Goal: Answer question/provide support

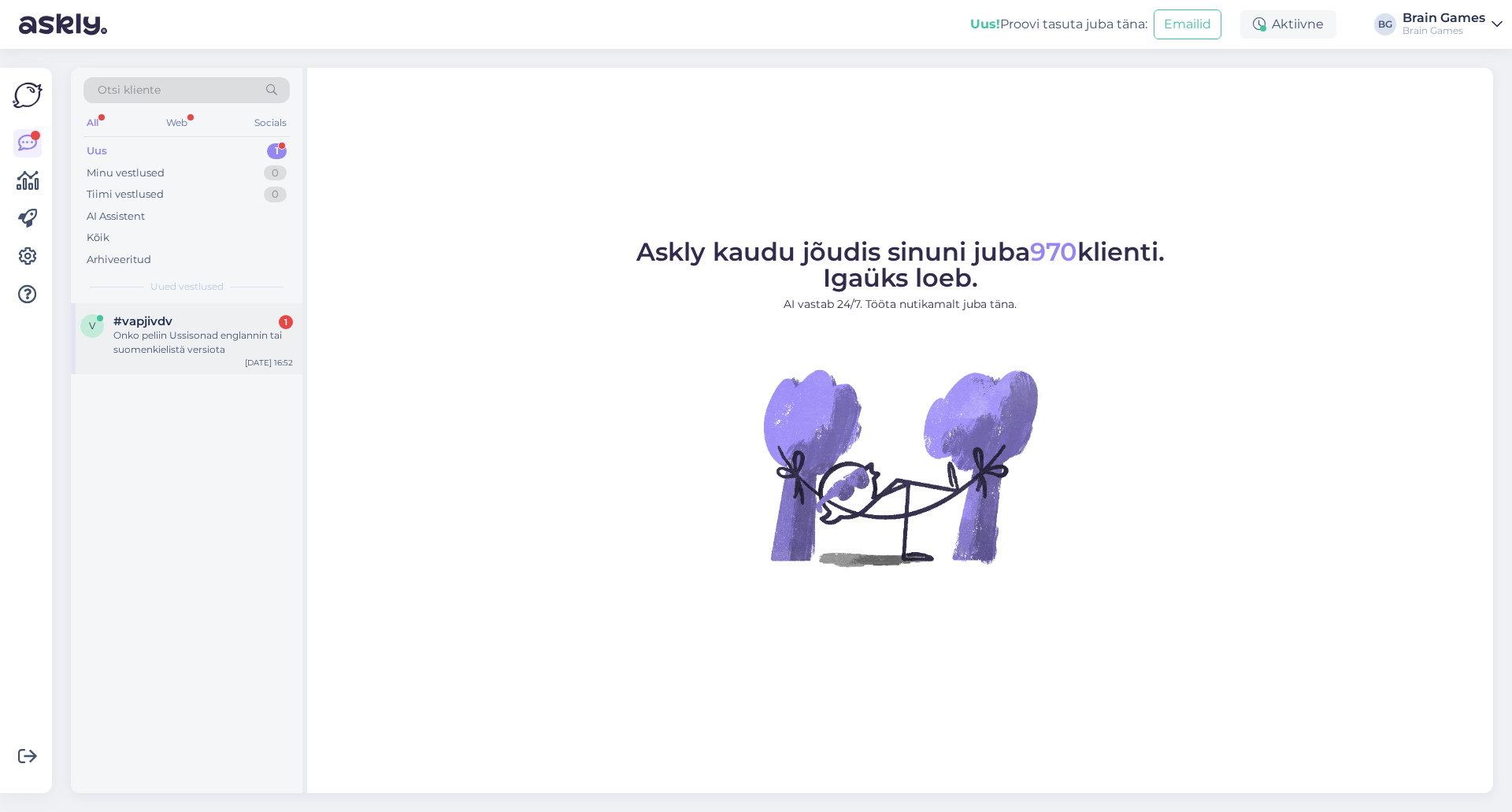
click at [117, 347] on div "Onko peliin Ussisonad englannin tai suomenkielistä versiota" at bounding box center [203, 343] width 180 height 28
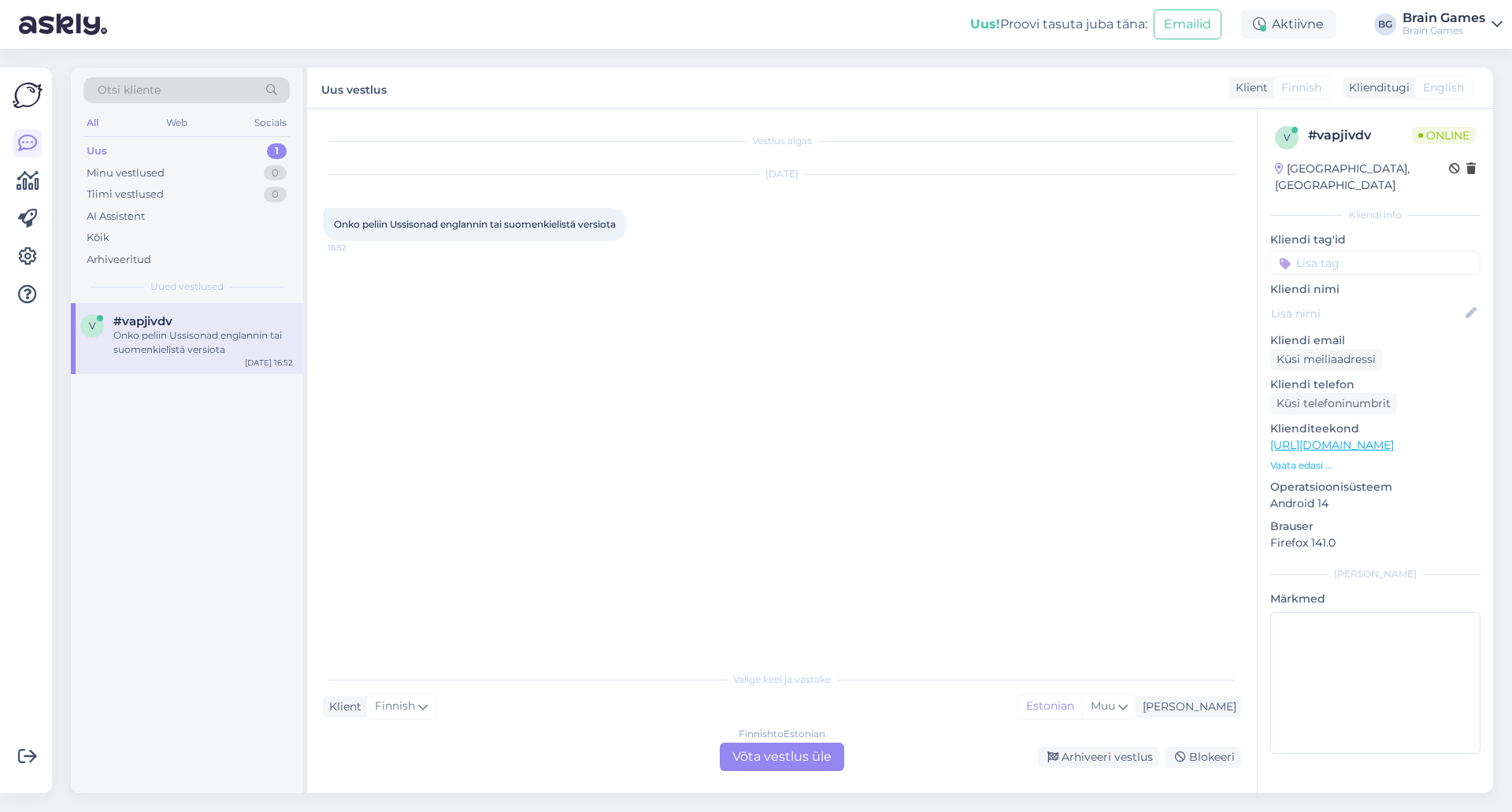
click at [615, 460] on div "Vestlus algas [DATE] Onko peliin Ussisonad englannin tai suomenkielistä versiot…" at bounding box center [789, 386] width 933 height 525
click at [798, 755] on div "Finnish to Estonian Võta vestlus üle" at bounding box center [782, 757] width 124 height 28
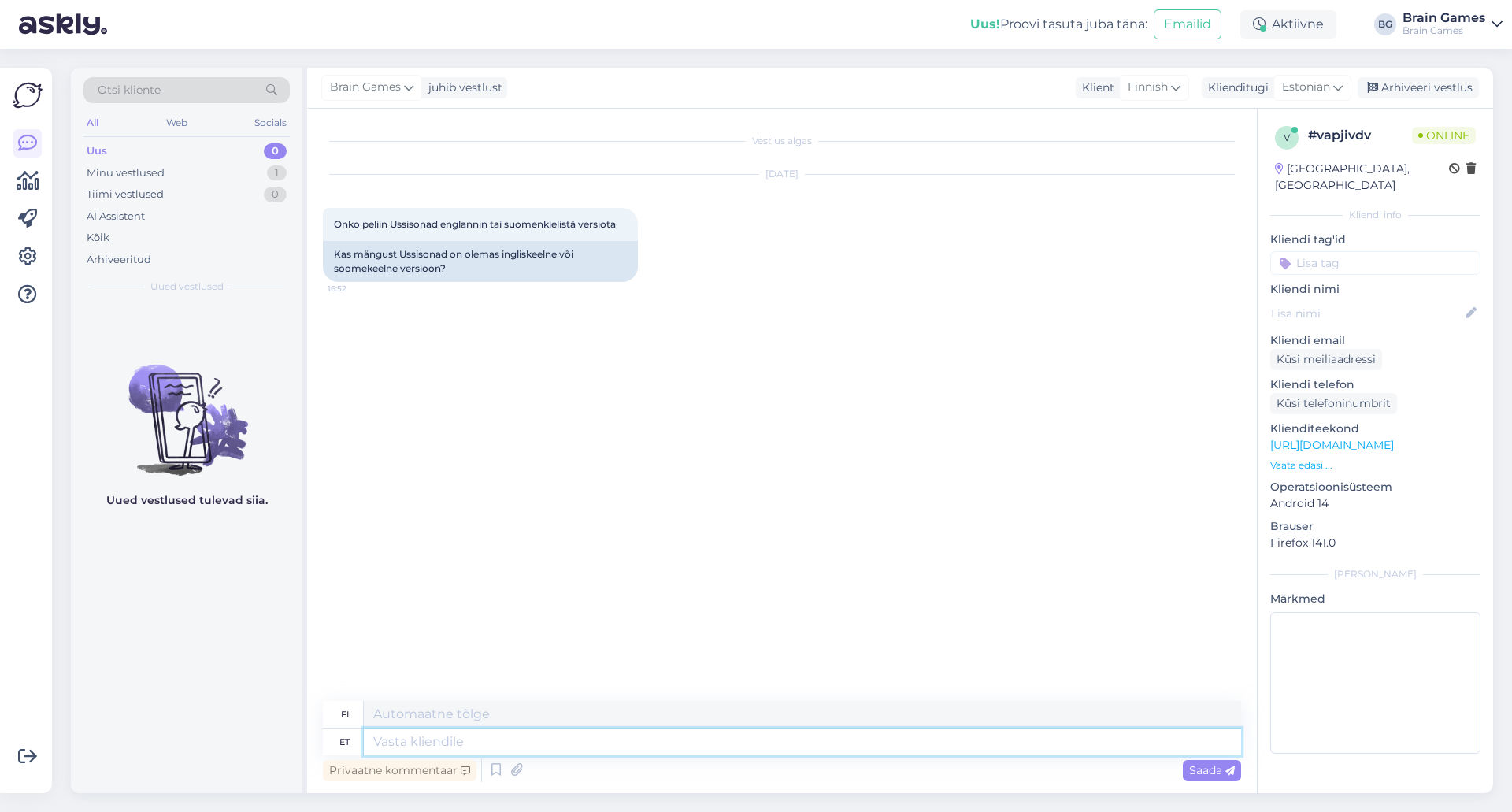
click at [712, 753] on textarea at bounding box center [802, 742] width 877 height 27
type textarea "Tere! Meil on"
type textarea "Hei!"
type textarea "Tere! Meil on ai"
type textarea "Hei! Meillä on"
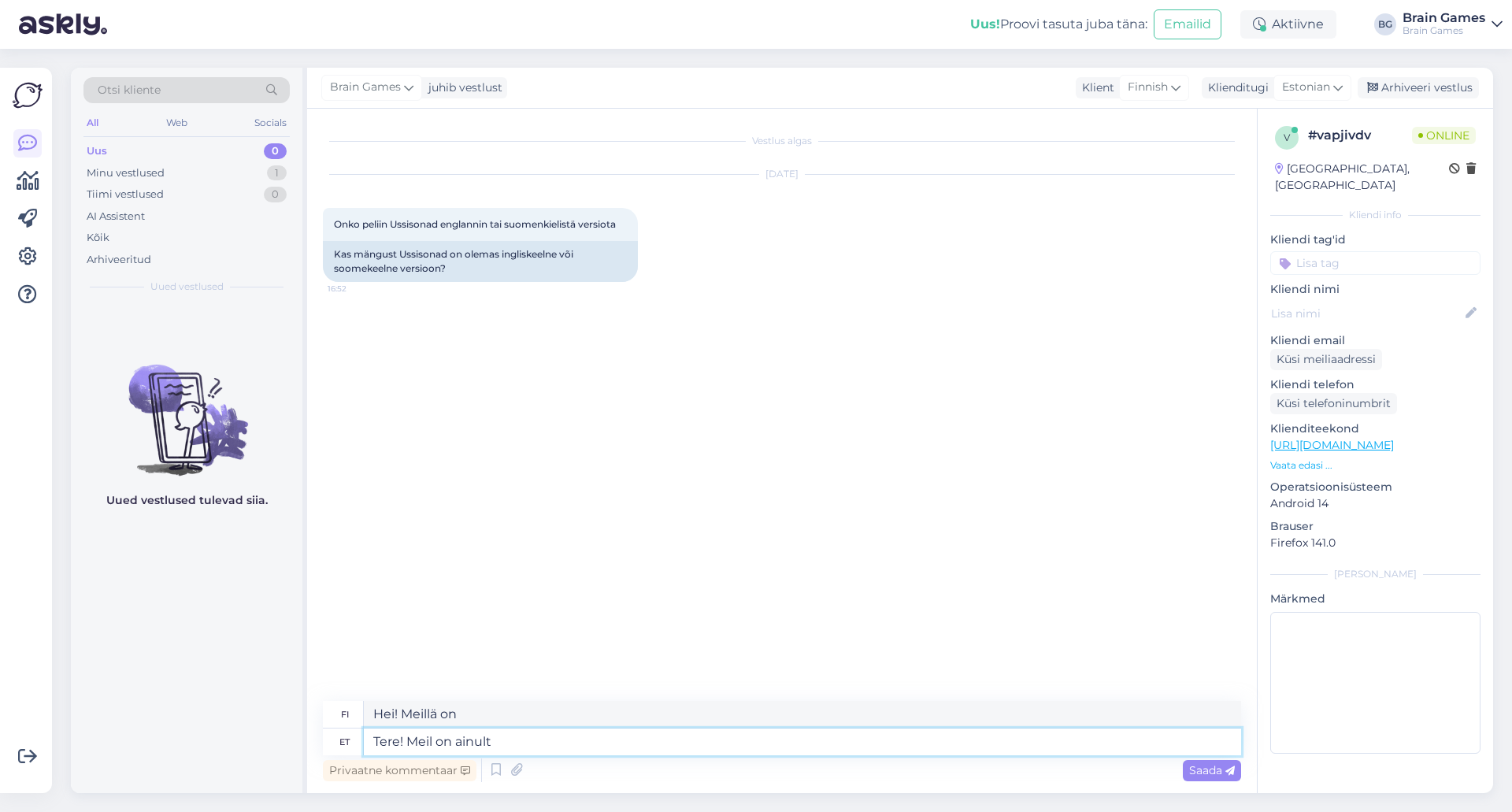
type textarea "Tere! Meil on ainult e"
type textarea "Hei! Me"
type textarea "Tere! Meil on ainult eestikeelne ve"
type textarea "Hei! Meillä on vain viron kieli"
type textarea "Tere! Meil on ainult eestikeelne versioon."
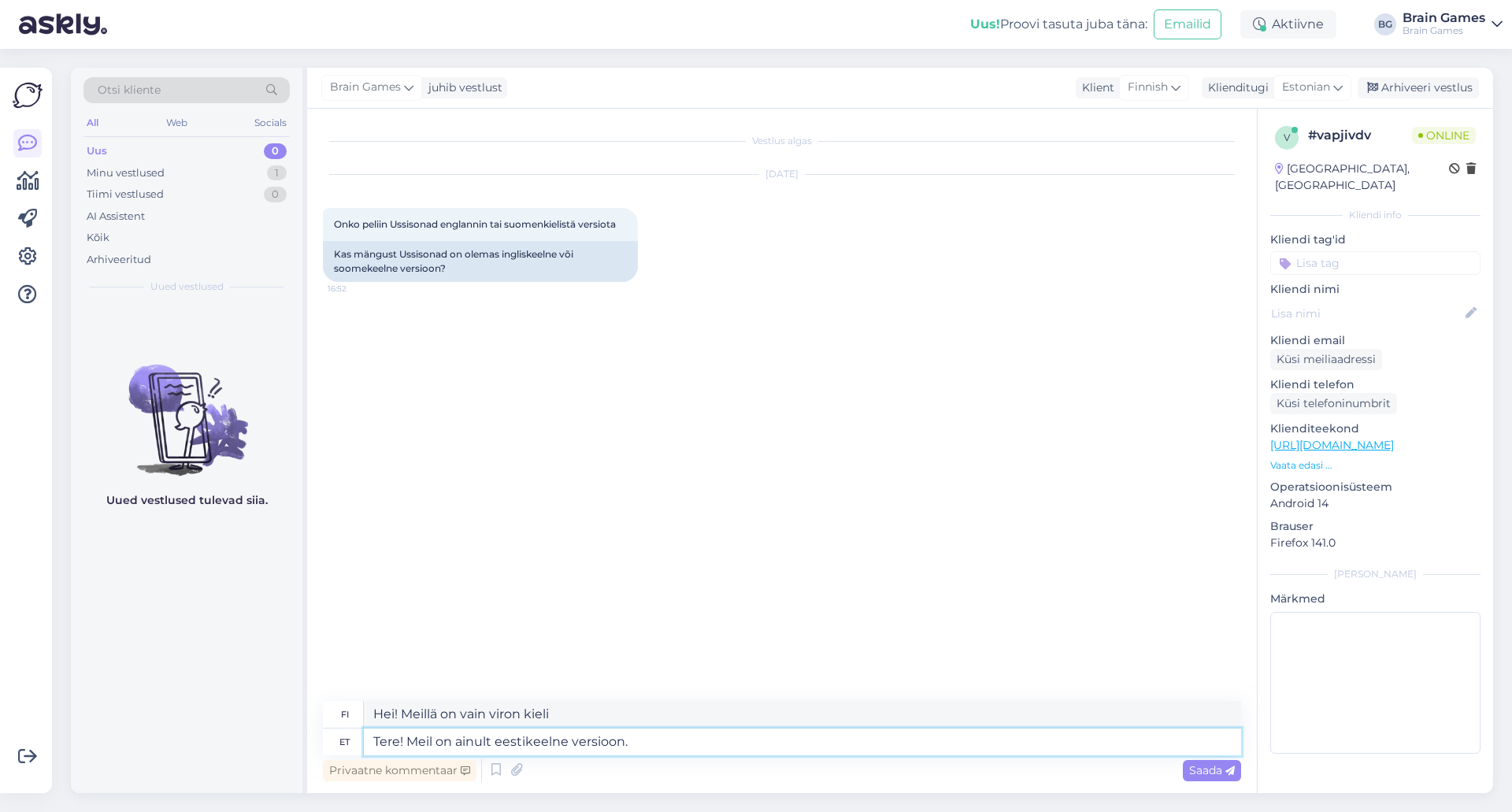
type textarea "Hei! Meillä on vain vironkielinen versio."
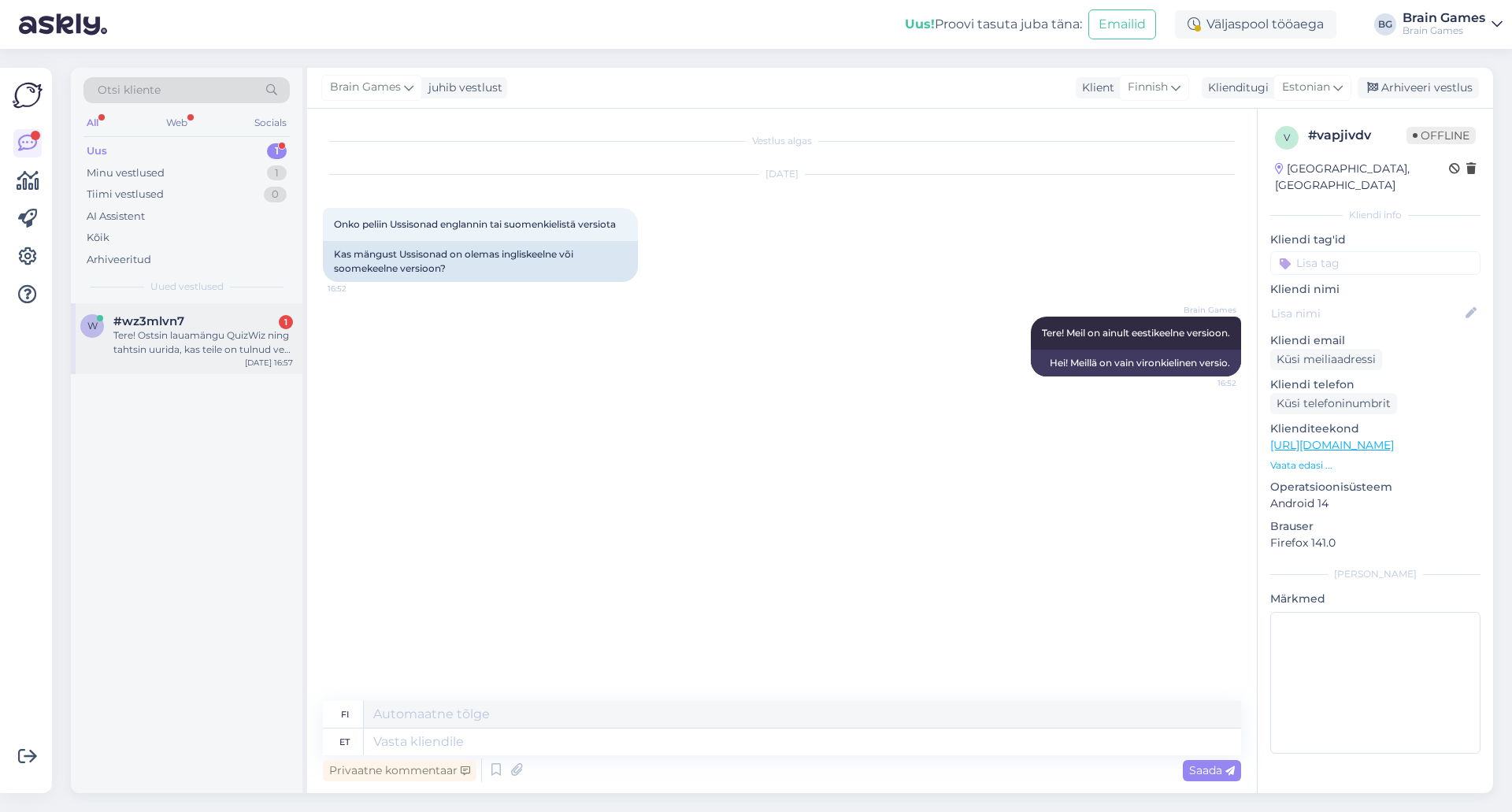
click at [244, 362] on div "w #wz3mlvn7 1 Tere! Ostsin lauamängu QuizWiz ning tahtsin uurida, kas teile on …" at bounding box center [187, 339] width 232 height 71
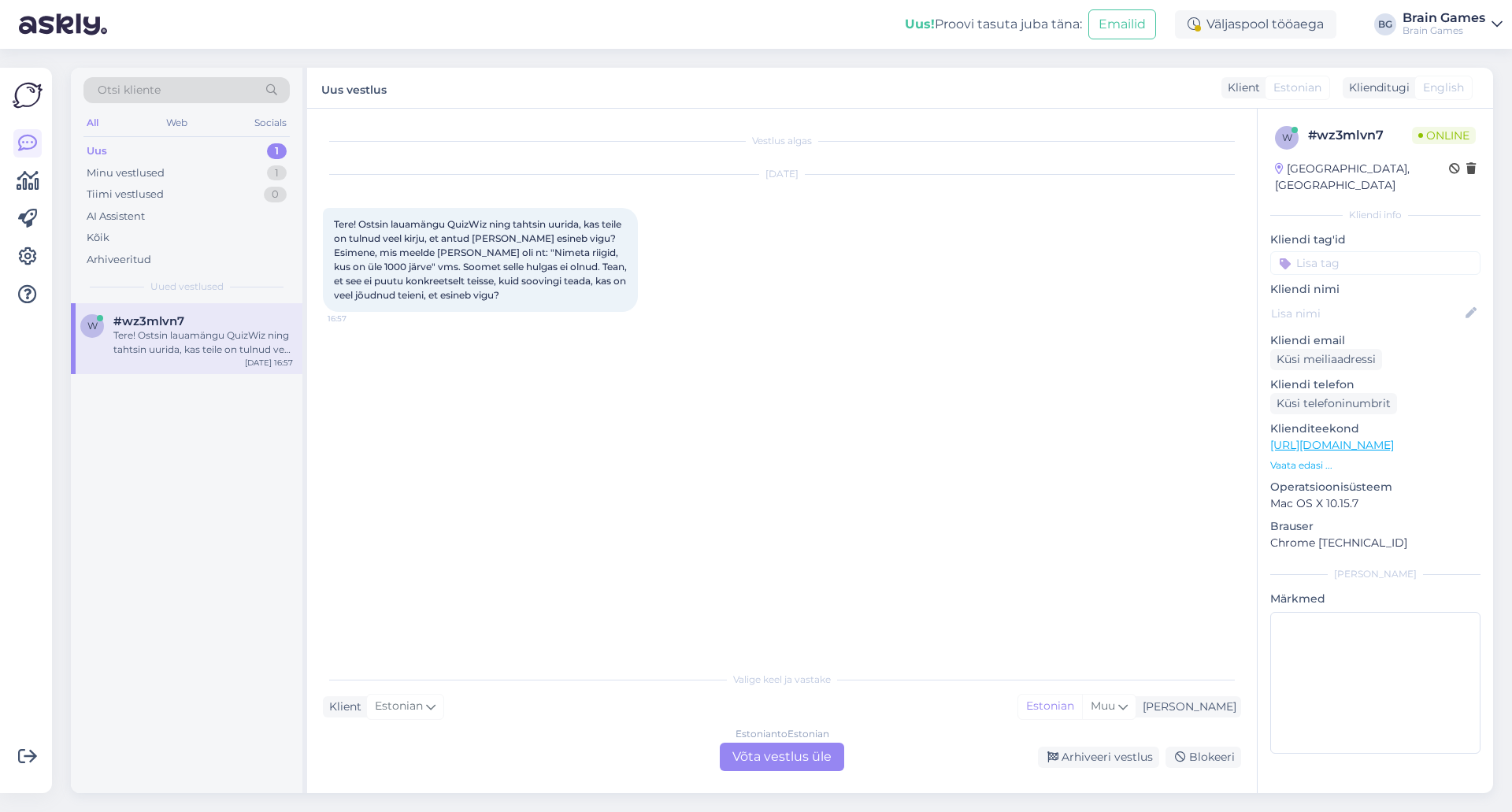
click at [503, 436] on div "Vestlus algas [DATE] Tere! Ostsin lauamängu QuizWiz ning tahtsin uurida, kas te…" at bounding box center [789, 386] width 933 height 525
click at [819, 757] on div "Estonian to Estonian Võta vestlus üle" at bounding box center [782, 757] width 124 height 28
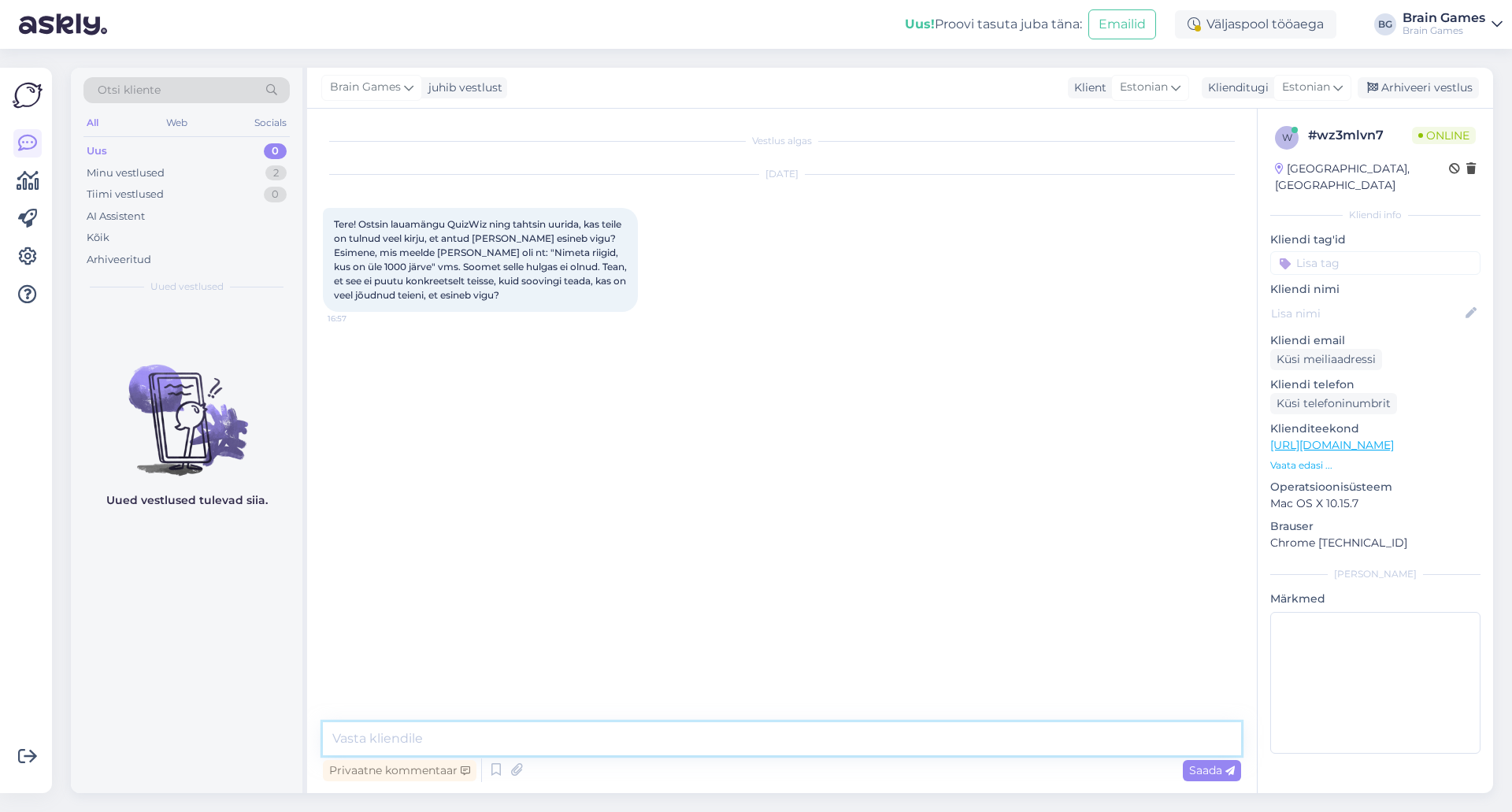
click at [814, 744] on textarea at bounding box center [782, 739] width 919 height 33
type textarea "Tere! Sellest ei ole keegi meile varem teada andnud."
click at [715, 447] on div "Vestlus algas [DATE] Tere! Ostsin lauamängu QuizWiz ning tahtsin uurida, kas te…" at bounding box center [789, 408] width 933 height 567
click at [610, 735] on textarea at bounding box center [782, 739] width 919 height 33
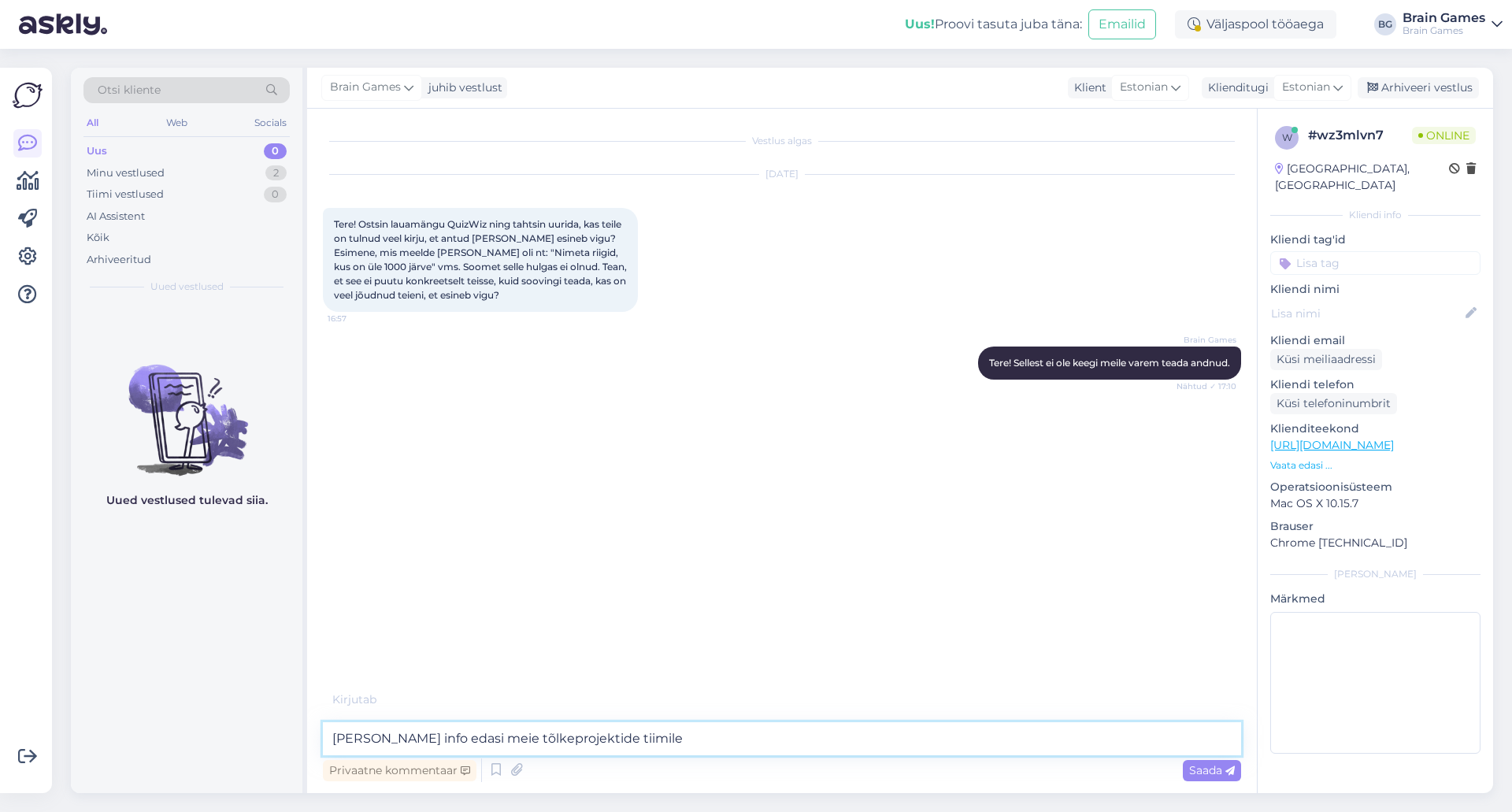
type textarea "[PERSON_NAME] info edasi meie tõlkeprojektide tiimile."
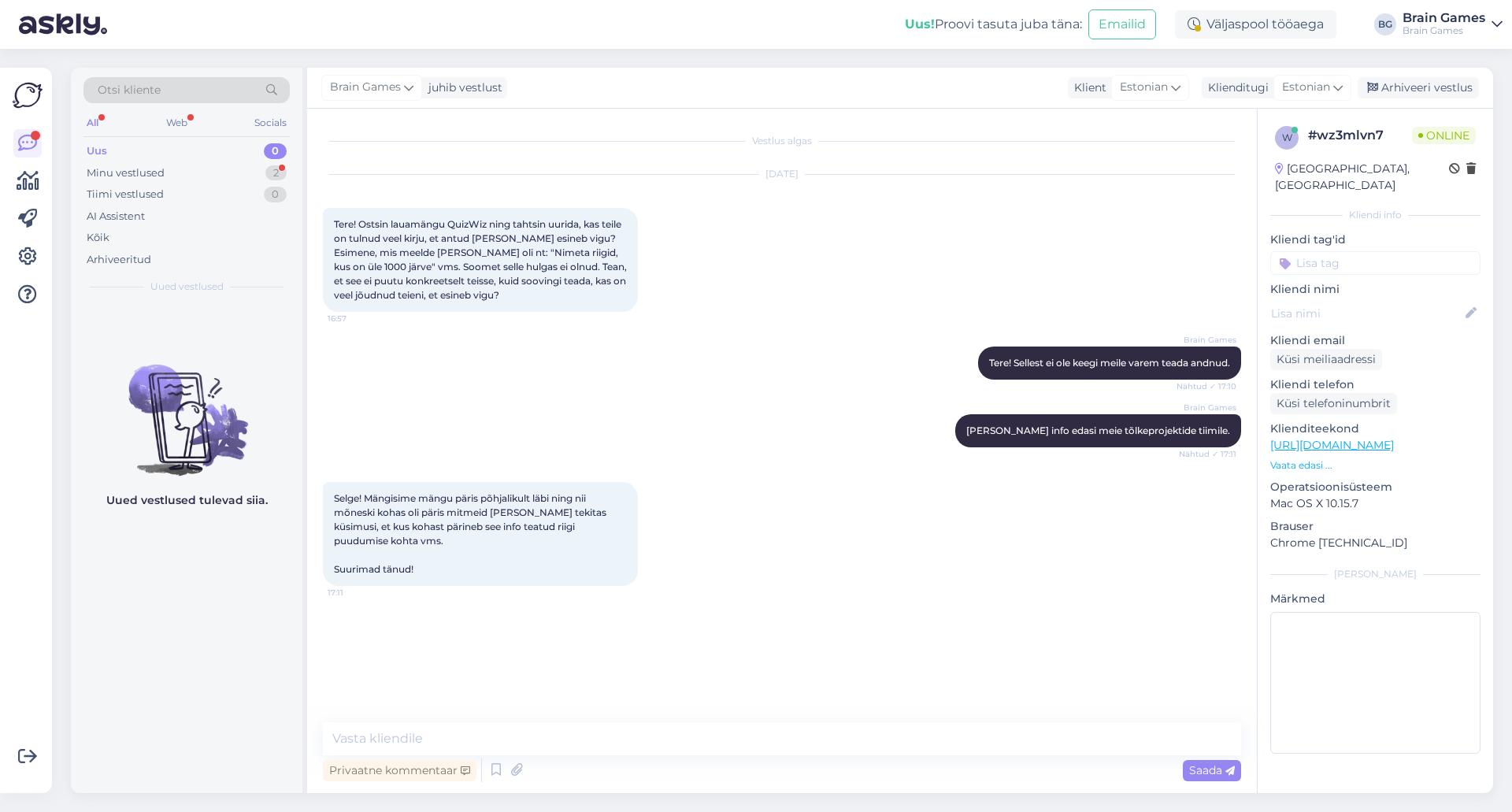
click at [775, 545] on div "Selge! Mängisime mängu päris põhjalikult läbi ning nii mõneski kohas oli päris …" at bounding box center [782, 533] width 919 height 138
click at [711, 738] on textarea at bounding box center [782, 739] width 919 height 33
type textarea "P"
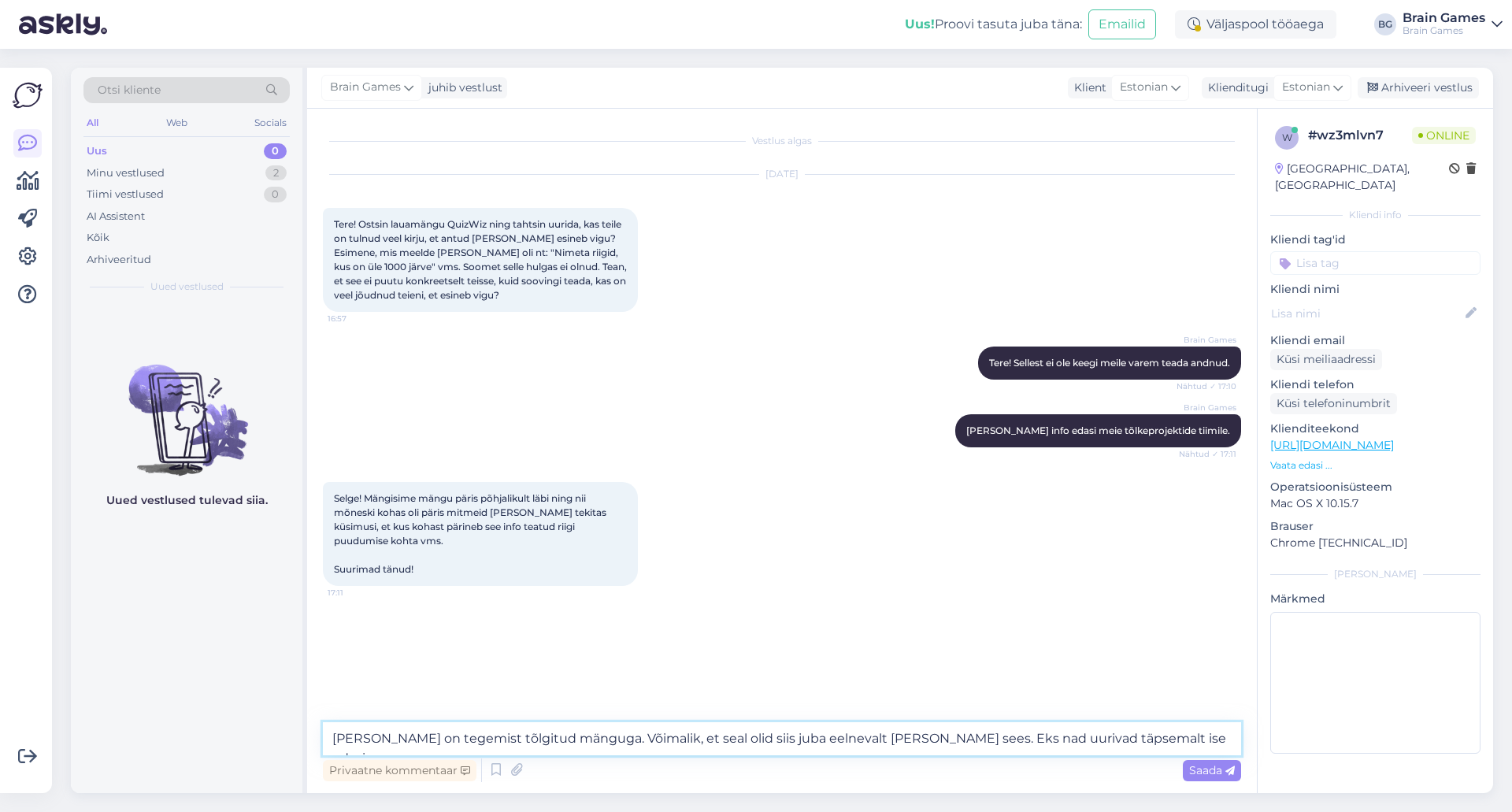
type textarea "[PERSON_NAME] on tegemist tõlgitud mänguga. Võimalik, et seal olid siis juba ee…"
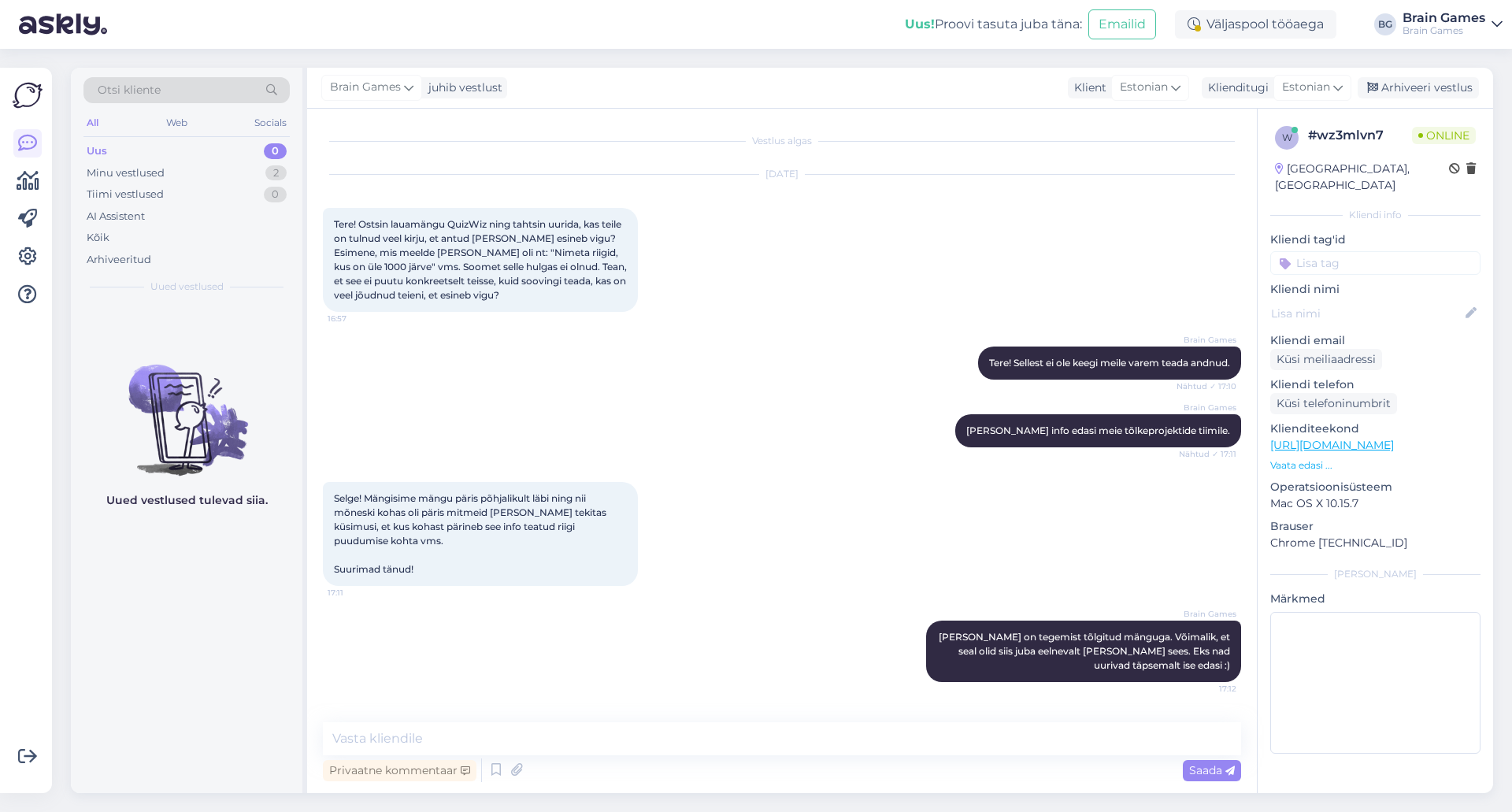
click at [651, 653] on div "Brain Games [PERSON_NAME] on tegemist tõlgitud mänguga. Võimalik, et seal olid …" at bounding box center [782, 651] width 919 height 96
click at [592, 609] on div "Brain Games [PERSON_NAME] on tegemist tõlgitud mänguga. Võimalik, et seal olid …" at bounding box center [782, 651] width 919 height 96
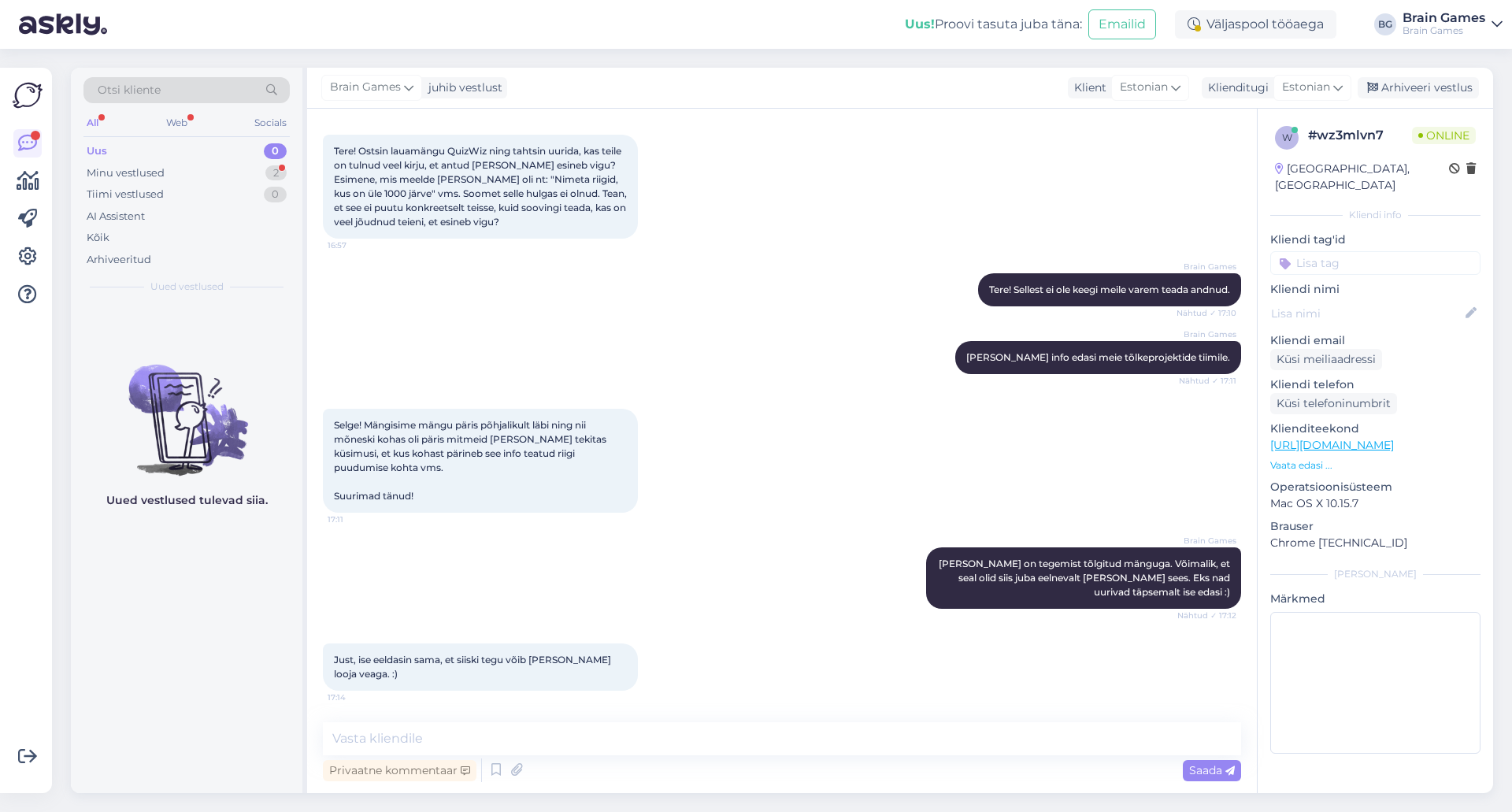
click at [675, 568] on div "Brain Games [PERSON_NAME] on tegemist tõlgitud mänguga. Võimalik, et seal olid …" at bounding box center [782, 578] width 919 height 96
click at [688, 609] on div "Brain Games [PERSON_NAME] on tegemist tõlgitud mänguga. Võimalik, et seal olid …" at bounding box center [782, 578] width 919 height 96
click at [685, 615] on div "Brain Games [PERSON_NAME] on tegemist tõlgitud mänguga. Võimalik, et seal olid …" at bounding box center [782, 578] width 919 height 96
click at [176, 173] on div "Minu vestlused 2" at bounding box center [187, 173] width 207 height 22
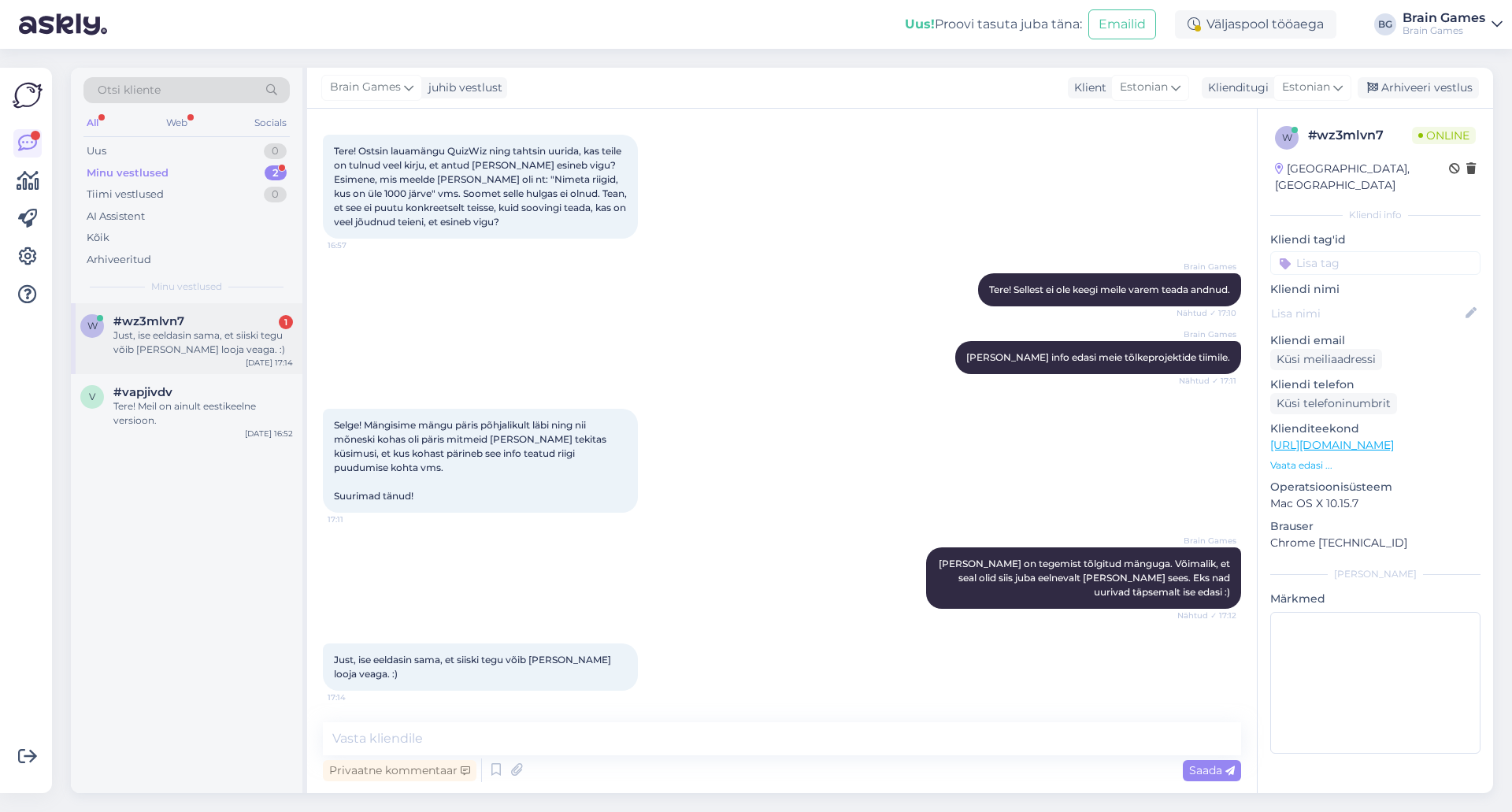
click at [221, 341] on div "Just, ise eeldasin sama, et siiski tegu võib [PERSON_NAME] looja veaga. :)" at bounding box center [203, 343] width 180 height 28
click at [786, 567] on div "Brain Games [PERSON_NAME] on tegemist tõlgitud mänguga. Võimalik, et seal olid …" at bounding box center [782, 578] width 919 height 96
click at [408, 575] on div "Brain Games [PERSON_NAME] on tegemist tõlgitud mänguga. Võimalik, et seal olid …" at bounding box center [782, 578] width 919 height 96
click at [751, 458] on div "Selge! Mängisime mängu päris põhjalikult läbi ning nii mõneski kohas oli päris …" at bounding box center [782, 461] width 919 height 138
click at [183, 428] on div "v #vapjivdv Tere! Meil on ainult eestikeelne versioon. [DATE] 16:52" at bounding box center [187, 410] width 232 height 71
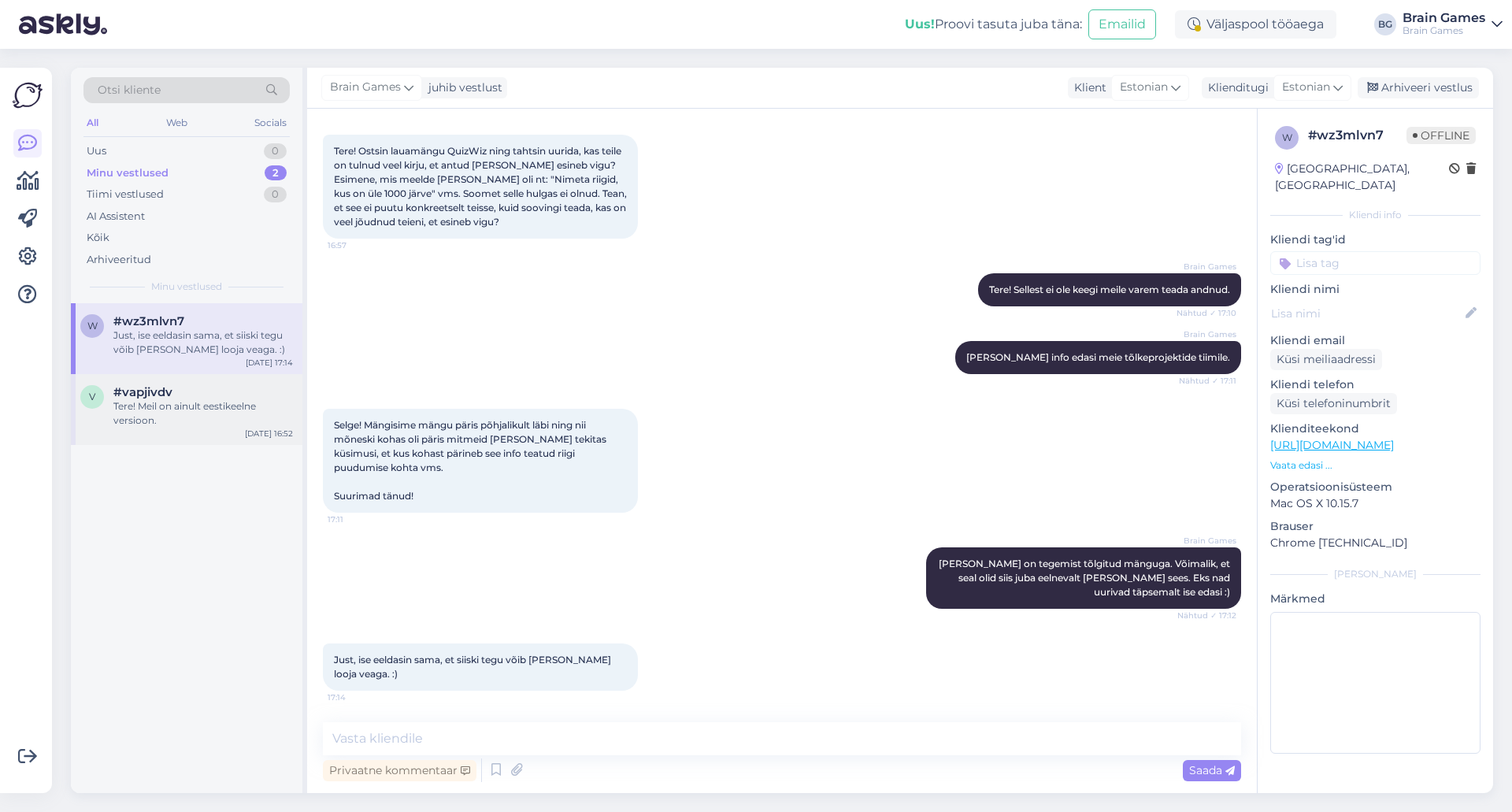
scroll to position [0, 0]
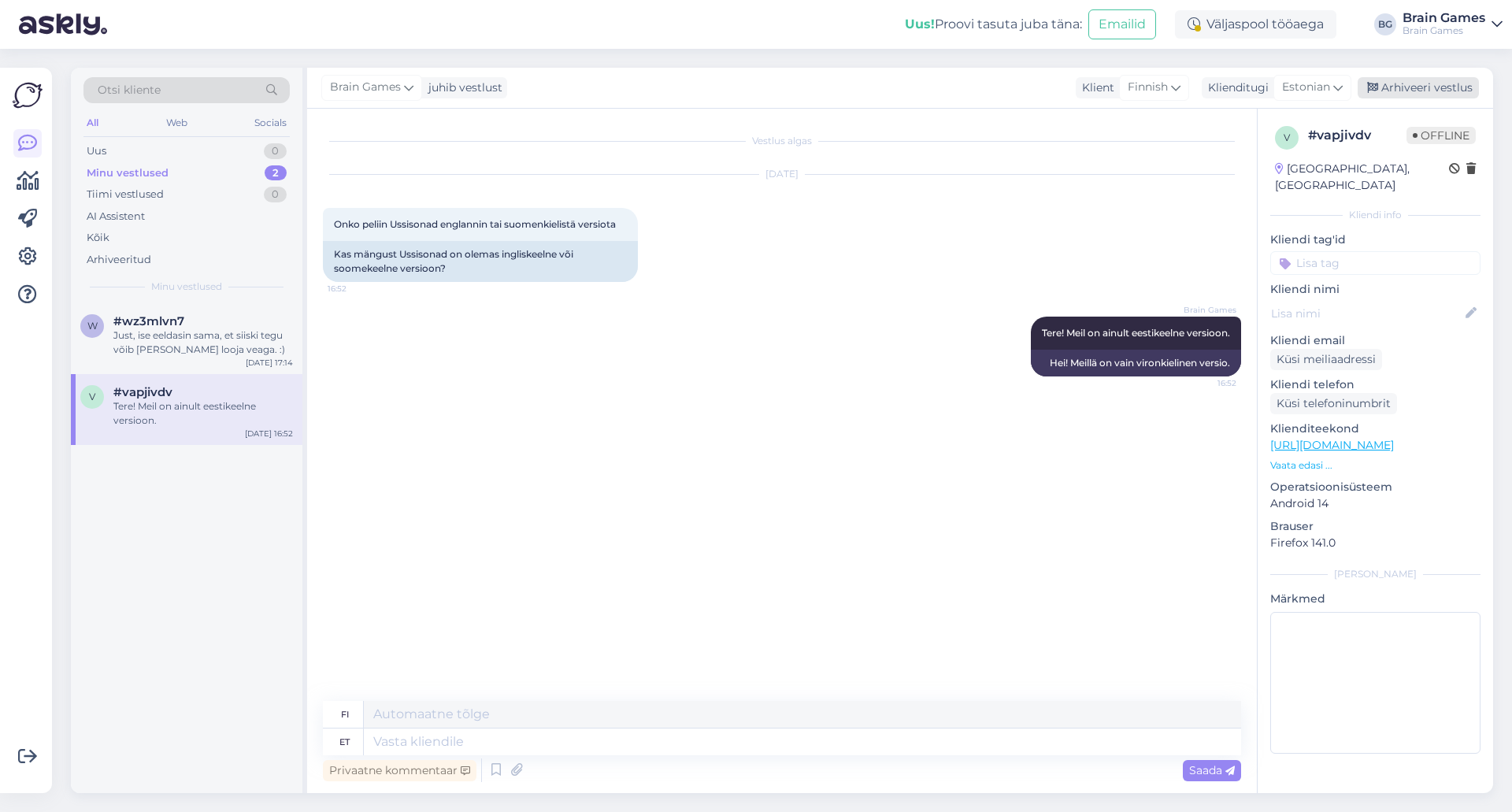
click at [1468, 84] on div "Arhiveeri vestlus" at bounding box center [1418, 88] width 121 height 21
